Goal: Information Seeking & Learning: Learn about a topic

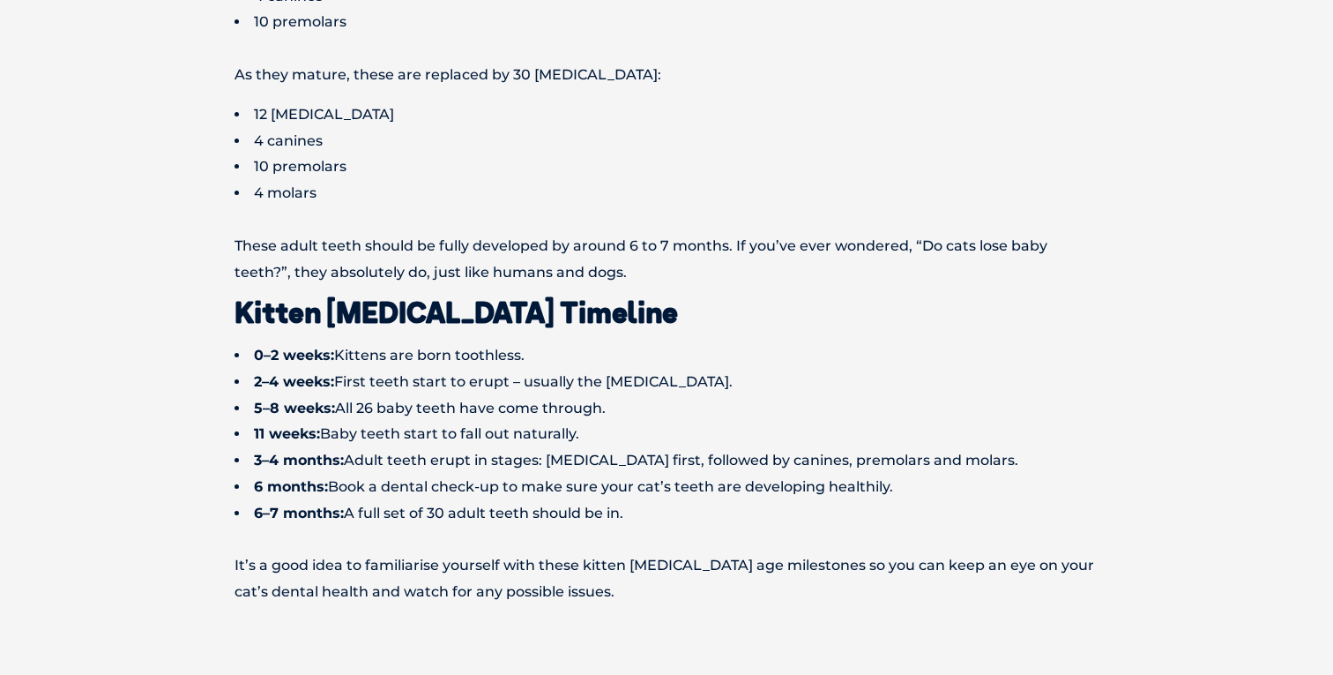
scroll to position [1516, 0]
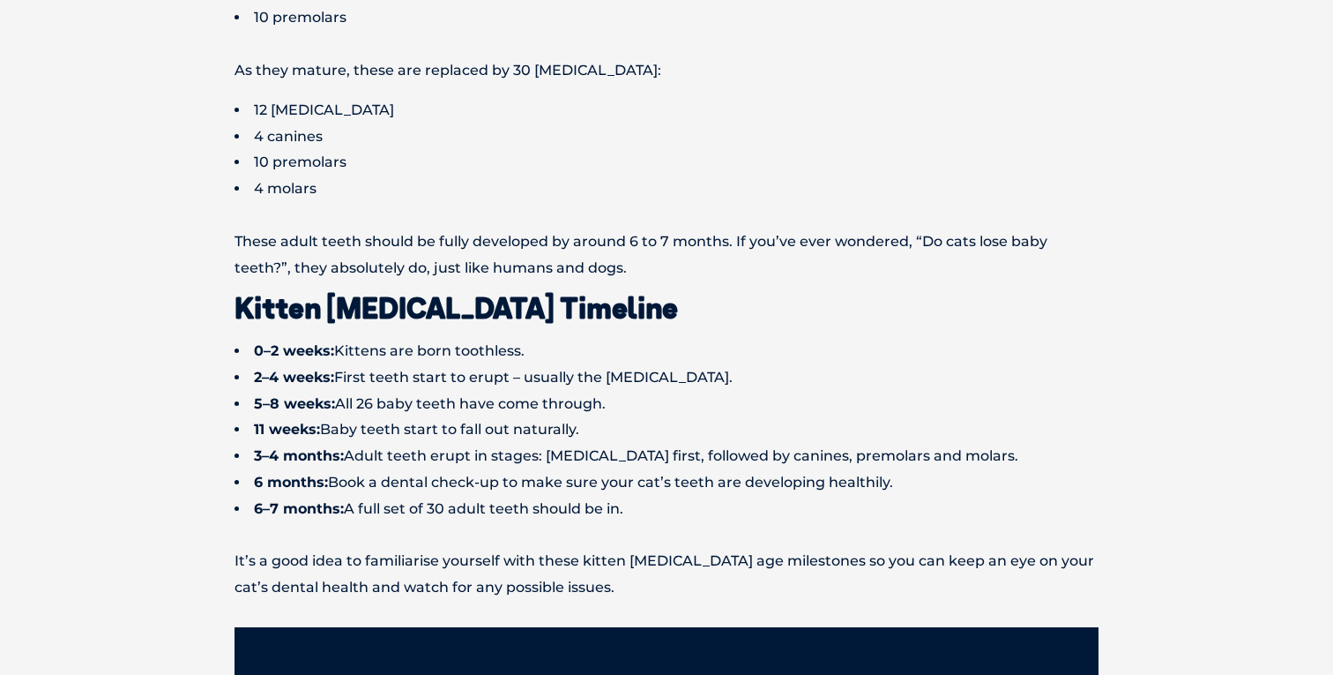
click at [365, 430] on li "11 weeks: Baby teeth start to fall out naturally." at bounding box center [667, 429] width 864 height 26
click at [371, 457] on li "3–4 months: Adult teeth erupt in stages: [MEDICAL_DATA] first, followed by cani…" at bounding box center [667, 456] width 864 height 26
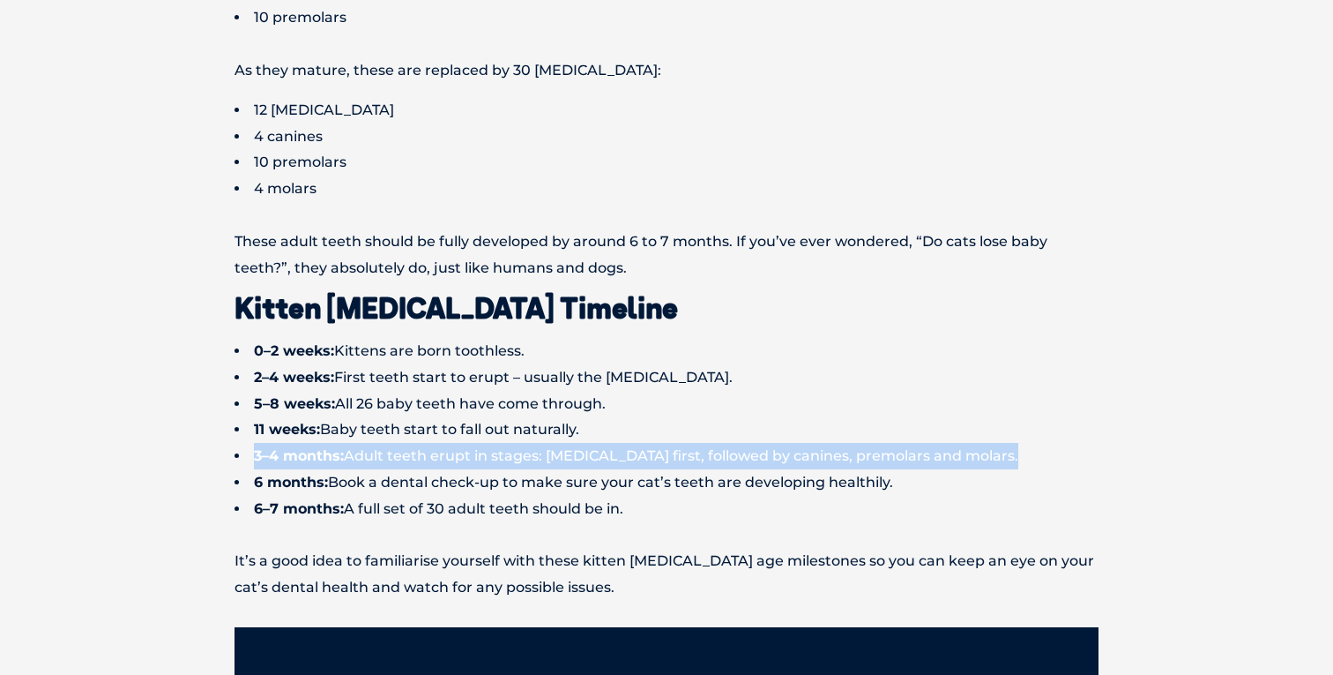
click at [371, 457] on li "3–4 months: Adult teeth erupt in stages: [MEDICAL_DATA] first, followed by cani…" at bounding box center [667, 456] width 864 height 26
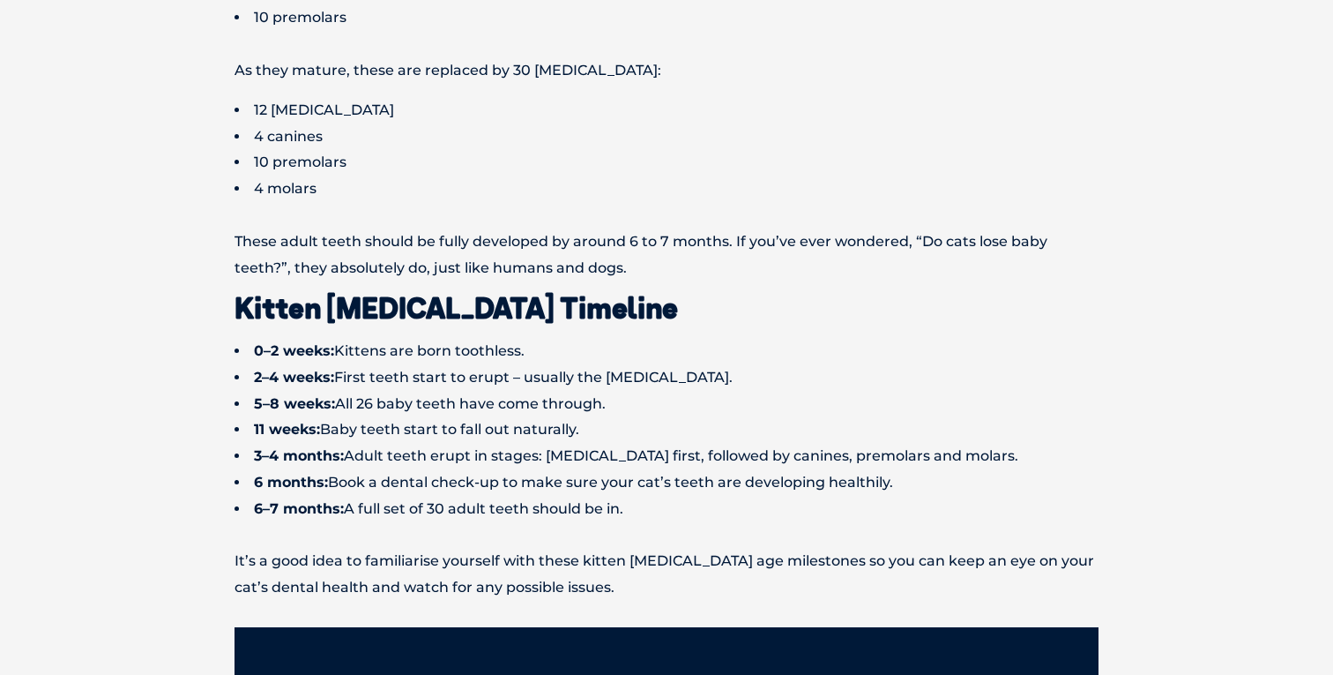
click at [582, 421] on li "11 weeks: Baby teeth start to fall out naturally." at bounding box center [667, 429] width 864 height 26
click at [562, 457] on li "3–4 months: Adult teeth erupt in stages: [MEDICAL_DATA] first, followed by cani…" at bounding box center [667, 456] width 864 height 26
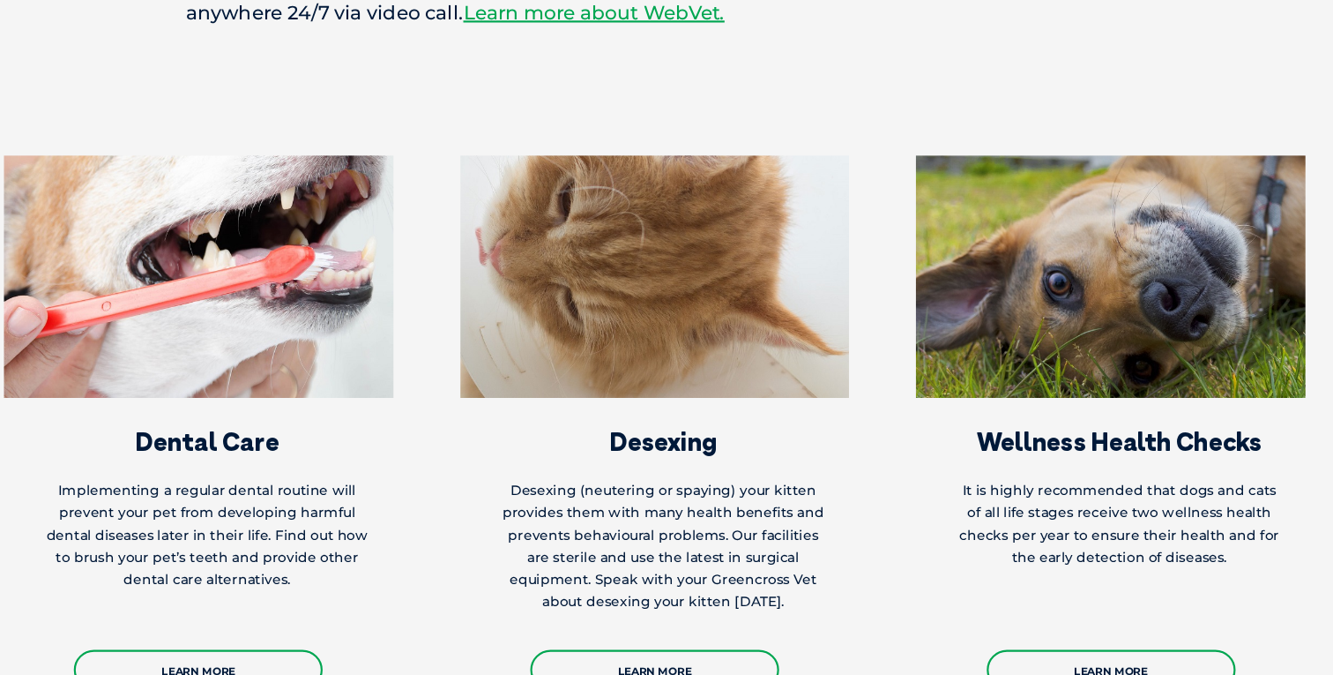
scroll to position [6319, 0]
